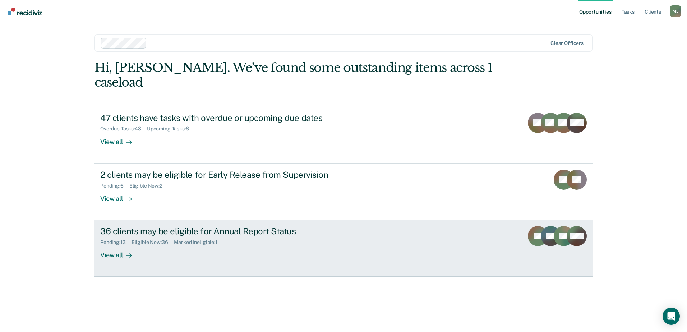
click at [176, 239] on div "Marked Ineligible : 1" at bounding box center [198, 242] width 49 height 6
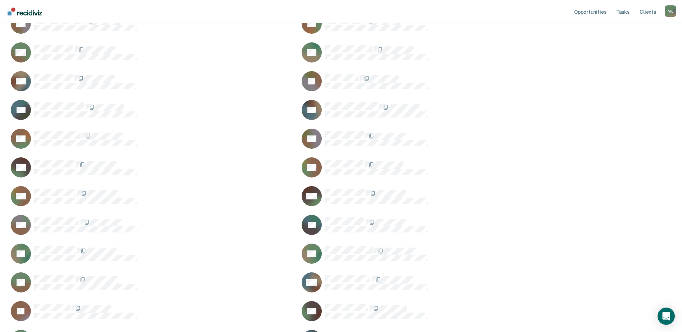
scroll to position [323, 0]
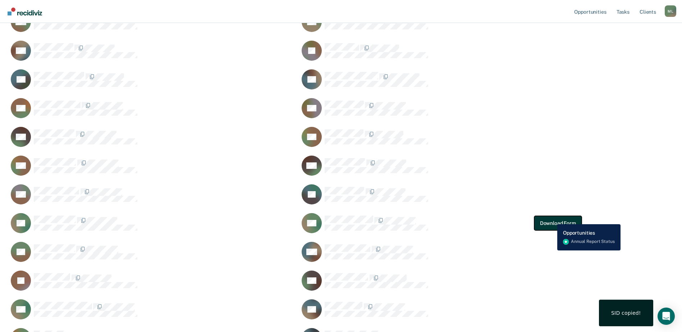
click at [552, 219] on button "Download Form" at bounding box center [557, 223] width 47 height 14
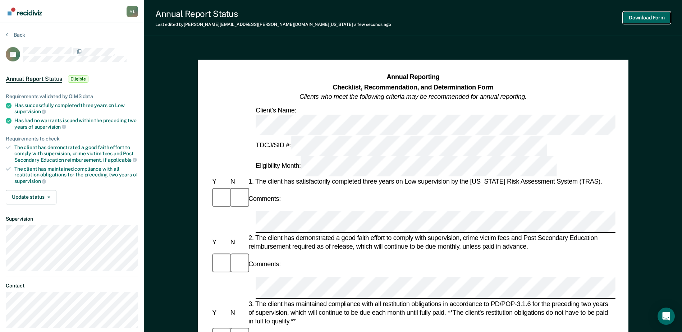
click at [640, 19] on button "Download Form" at bounding box center [646, 18] width 47 height 12
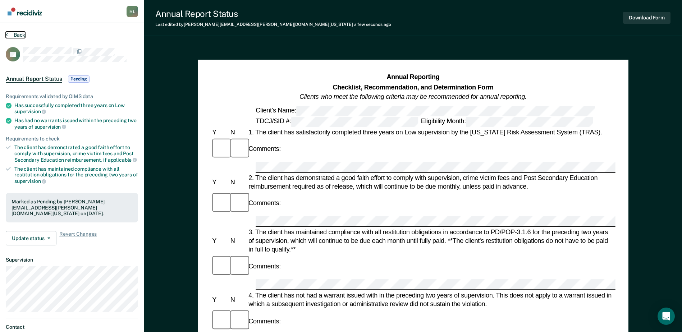
click at [15, 32] on button "Back" at bounding box center [15, 35] width 19 height 6
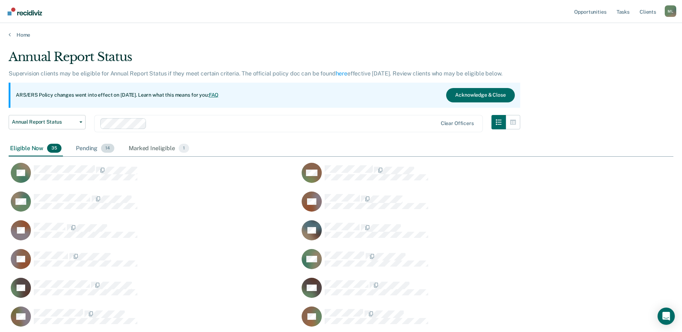
click at [77, 146] on div "Pending 14" at bounding box center [94, 149] width 41 height 16
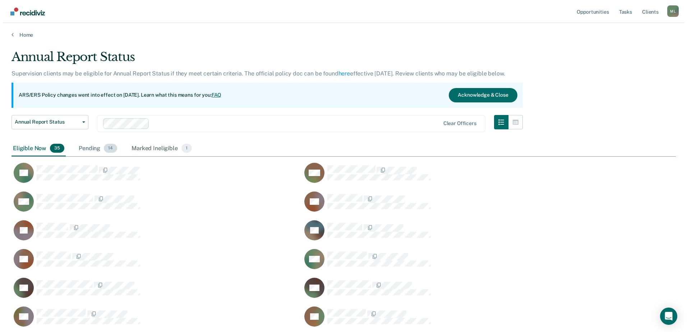
scroll to position [307, 659]
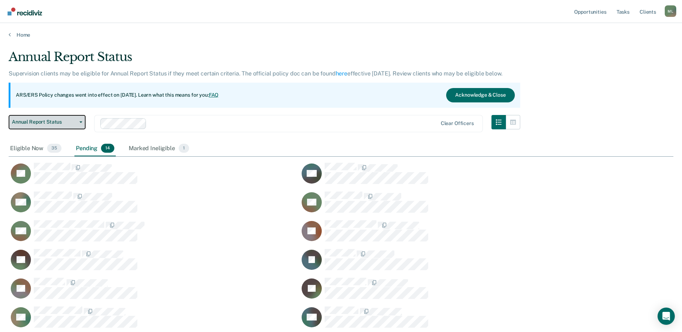
click at [44, 127] on button "Annual Report Status" at bounding box center [47, 122] width 77 height 14
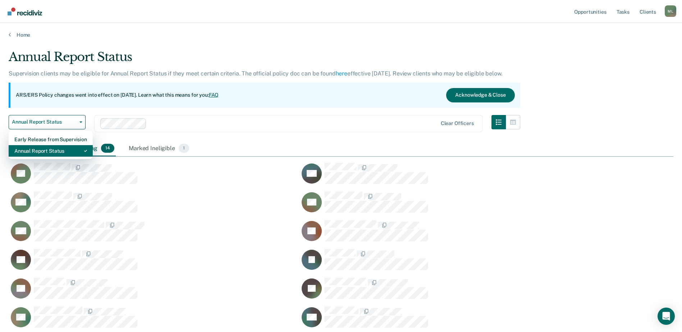
click at [45, 147] on div "Annual Report Status" at bounding box center [50, 151] width 73 height 12
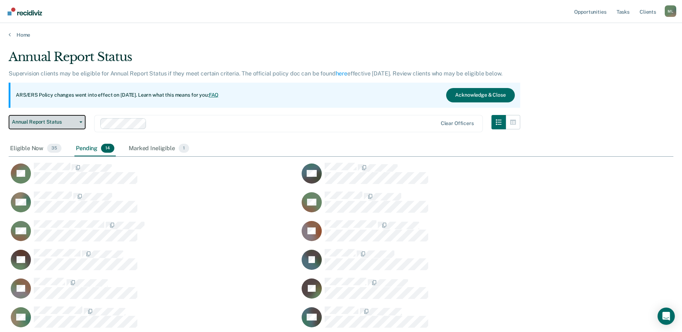
click at [50, 125] on span "Annual Report Status" at bounding box center [44, 122] width 65 height 6
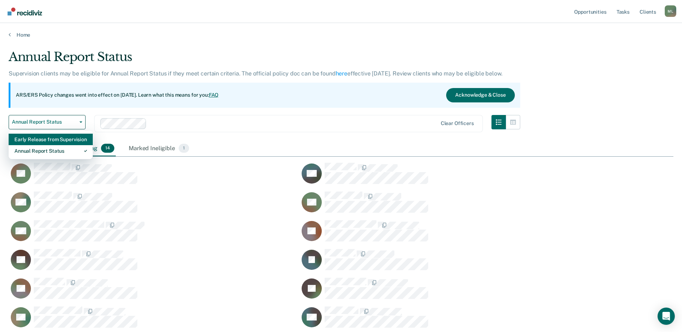
click at [52, 142] on div "Early Release from Supervision" at bounding box center [50, 140] width 73 height 12
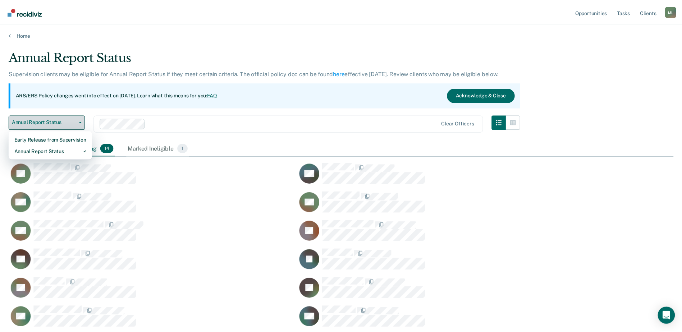
scroll to position [6, 6]
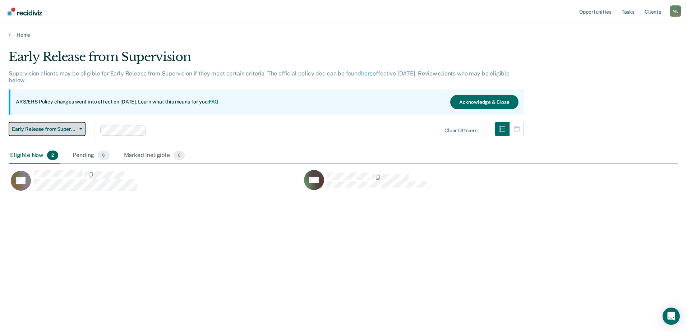
click at [42, 127] on span "Early Release from Supervision" at bounding box center [44, 129] width 65 height 6
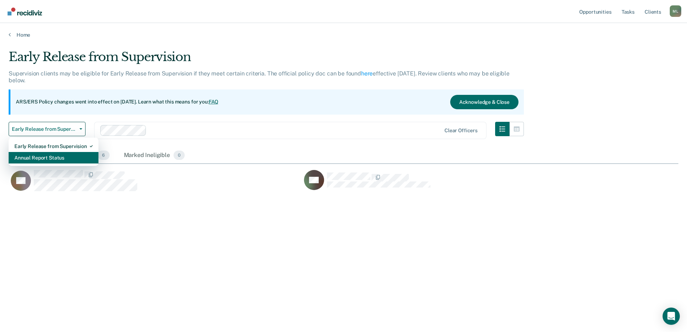
click at [46, 156] on div "Annual Report Status" at bounding box center [53, 158] width 78 height 12
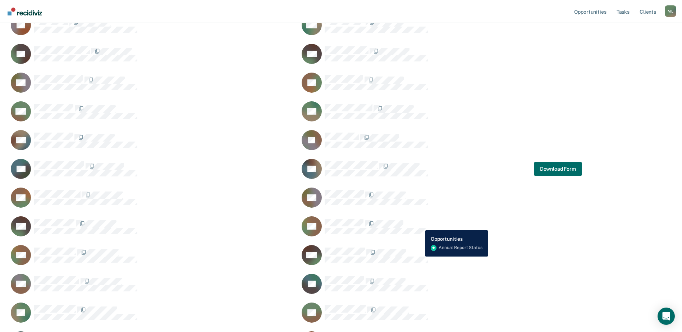
scroll to position [256, 0]
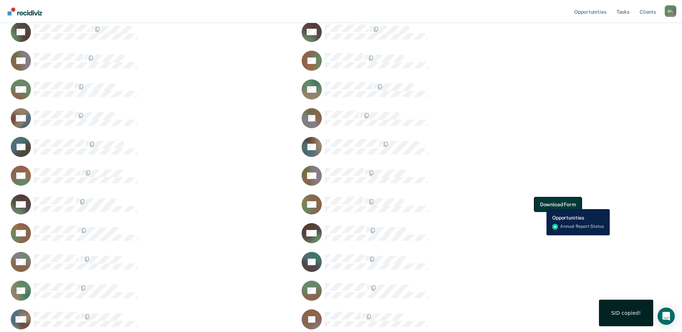
click at [548, 205] on button "Download Form" at bounding box center [557, 204] width 47 height 14
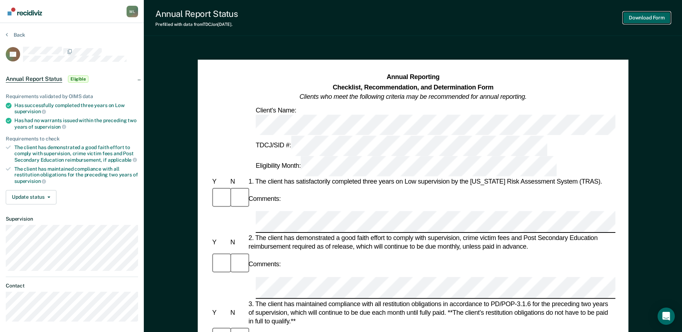
click at [641, 19] on button "Download Form" at bounding box center [646, 18] width 47 height 12
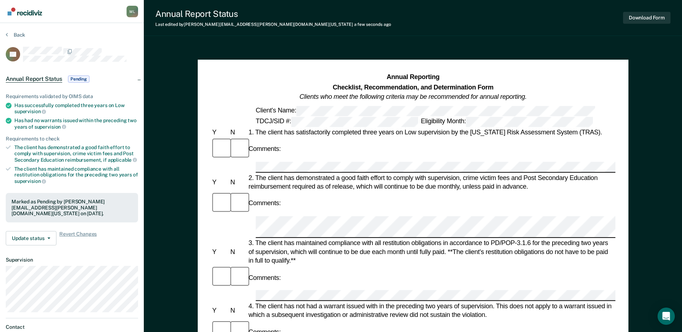
click at [417, 192] on div "Comments:" at bounding box center [413, 204] width 404 height 24
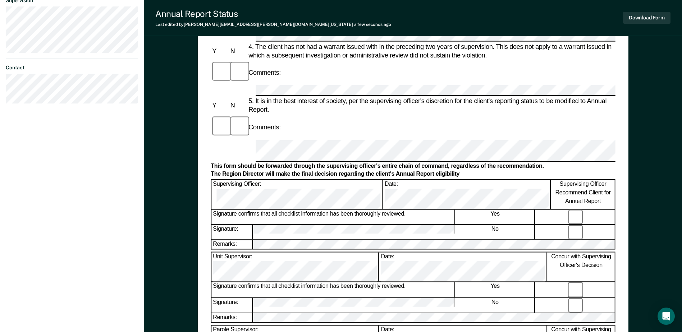
scroll to position [288, 0]
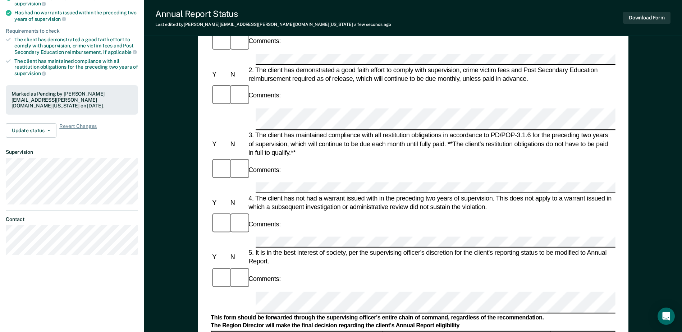
scroll to position [36, 0]
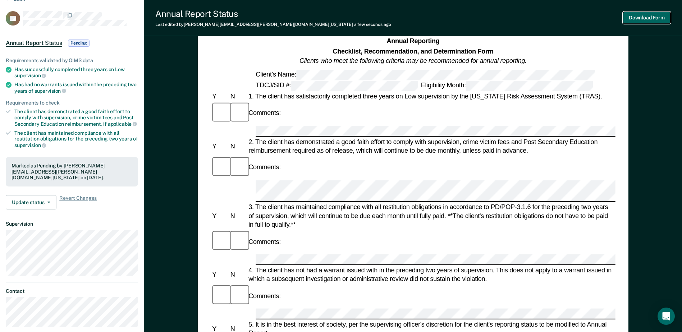
click at [655, 18] on button "Download Form" at bounding box center [646, 18] width 47 height 12
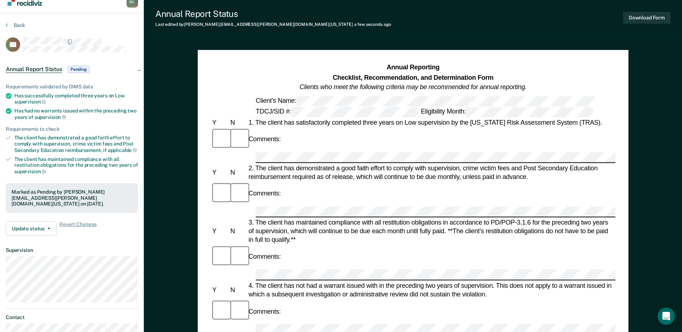
scroll to position [0, 0]
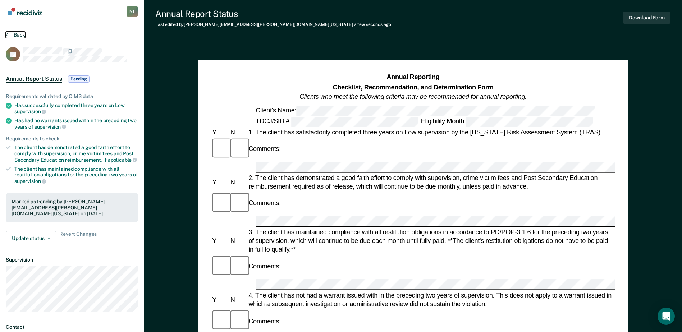
click at [18, 35] on button "Back" at bounding box center [15, 35] width 19 height 6
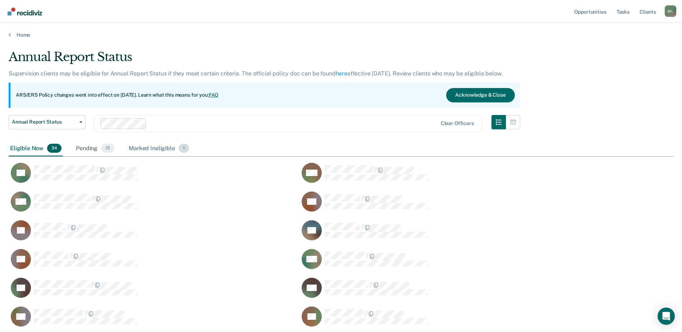
click at [148, 144] on div "Marked Ineligible 1" at bounding box center [158, 149] width 63 height 16
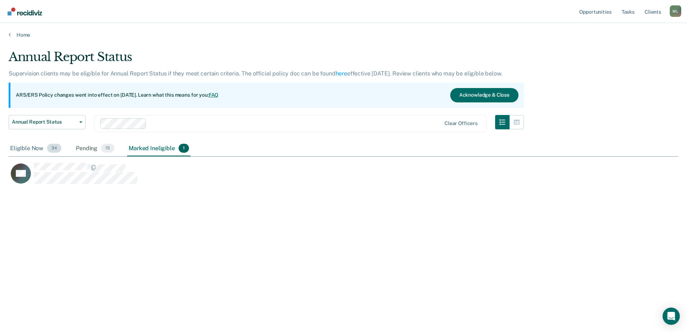
click at [32, 148] on div "Eligible Now 34" at bounding box center [36, 149] width 54 height 16
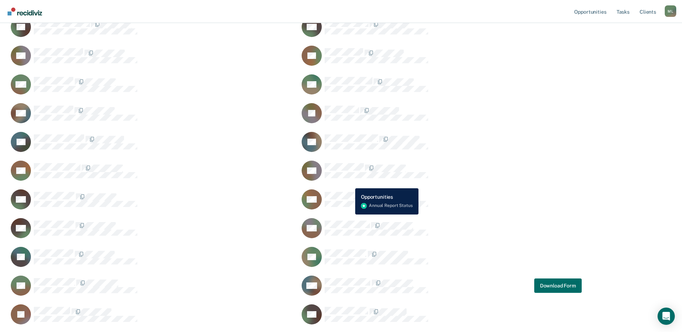
scroll to position [252, 0]
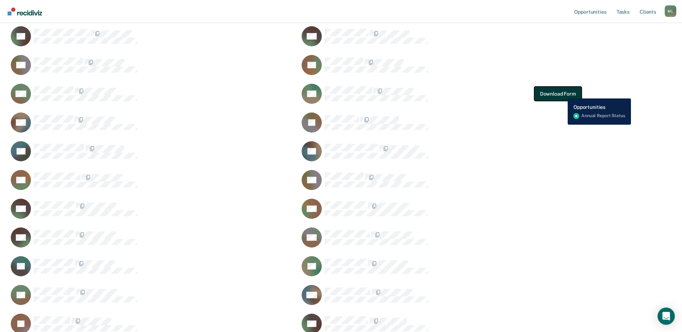
click at [562, 93] on button "Download Form" at bounding box center [557, 94] width 47 height 14
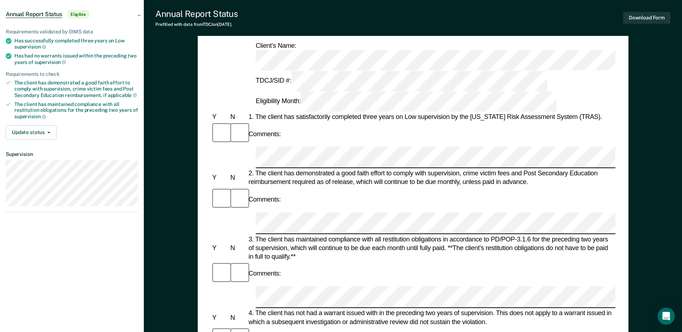
scroll to position [36, 0]
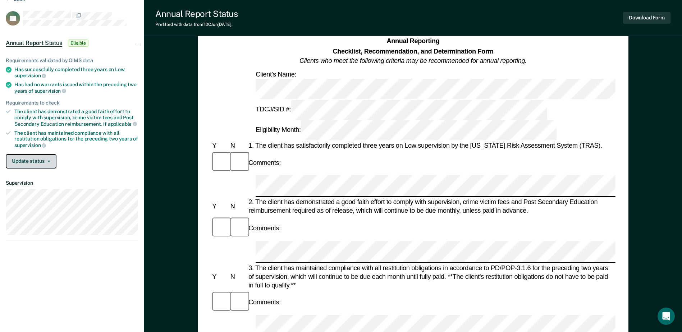
click at [40, 157] on button "Update status" at bounding box center [31, 161] width 51 height 14
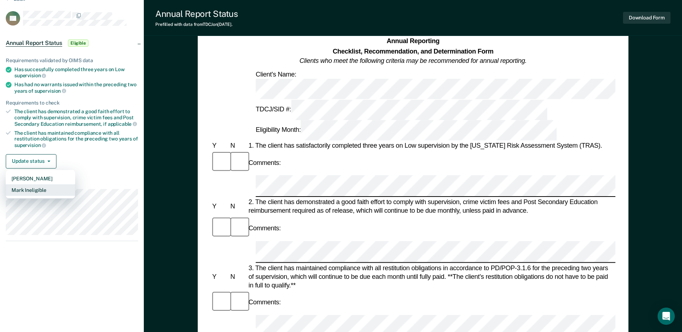
click at [43, 188] on button "Mark Ineligible" at bounding box center [40, 190] width 69 height 12
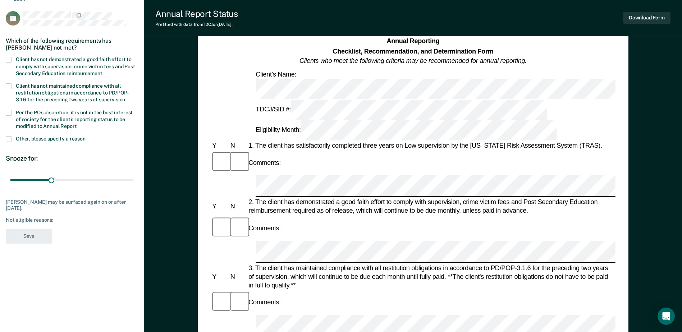
click at [12, 137] on label "Other, please specify a reason" at bounding box center [72, 139] width 132 height 7
click at [86, 136] on input "Other, please specify a reason" at bounding box center [86, 136] width 0 height 0
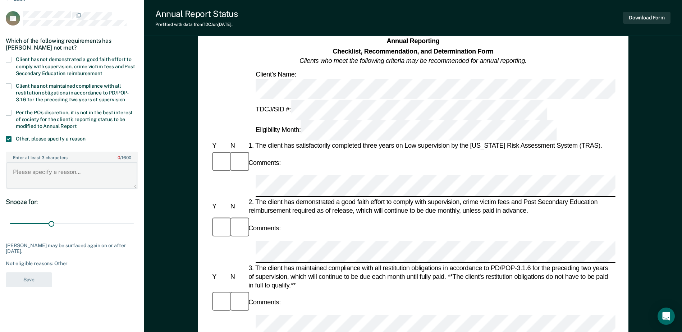
click at [36, 181] on textarea "Enter at least 3 characters 0 / 1600" at bounding box center [71, 175] width 131 height 27
type textarea "client discharged"
click at [28, 277] on button "Save" at bounding box center [29, 279] width 46 height 15
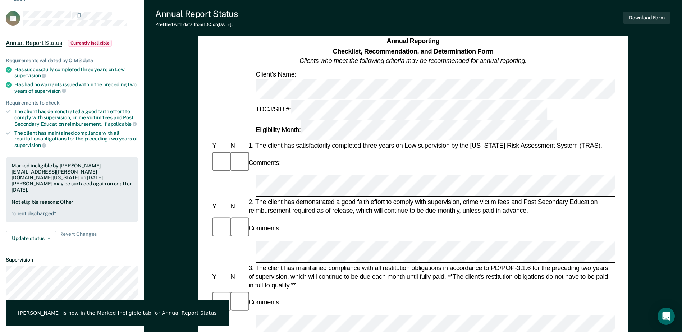
scroll to position [0, 0]
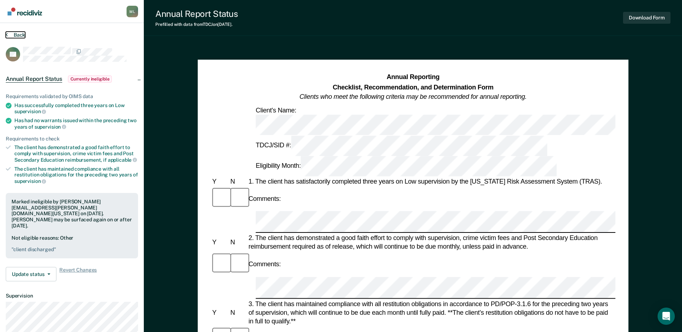
click at [22, 36] on button "Back" at bounding box center [15, 35] width 19 height 6
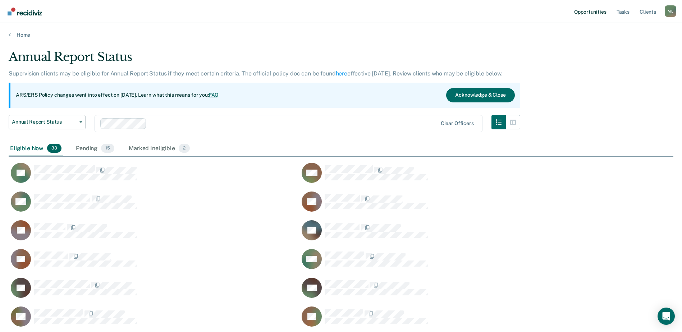
click at [590, 12] on link "Opportunities" at bounding box center [590, 11] width 35 height 23
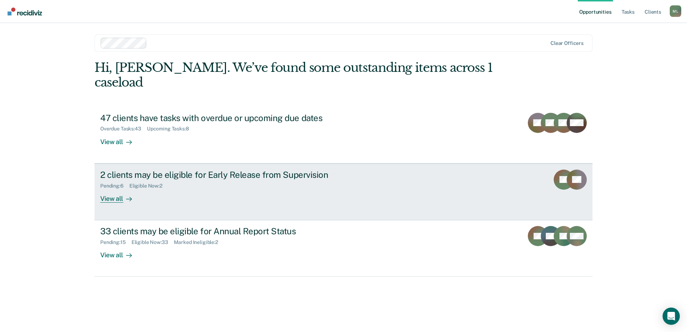
click at [154, 186] on div "2 clients may be eligible for Early Release from Supervision Pending : 6 Eligib…" at bounding box center [235, 186] width 270 height 33
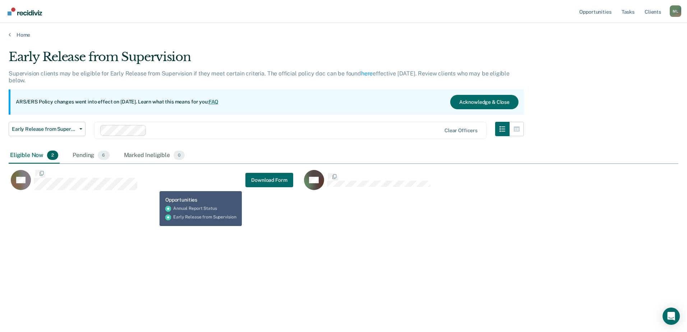
scroll to position [223, 665]
